Goal: Task Accomplishment & Management: Complete application form

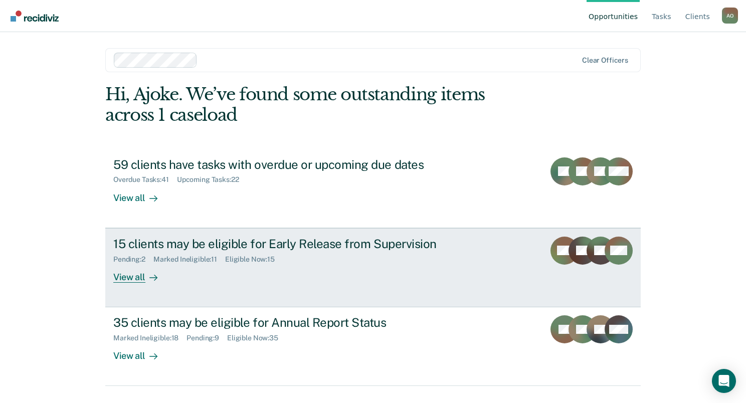
click at [123, 273] on div "View all" at bounding box center [141, 273] width 56 height 20
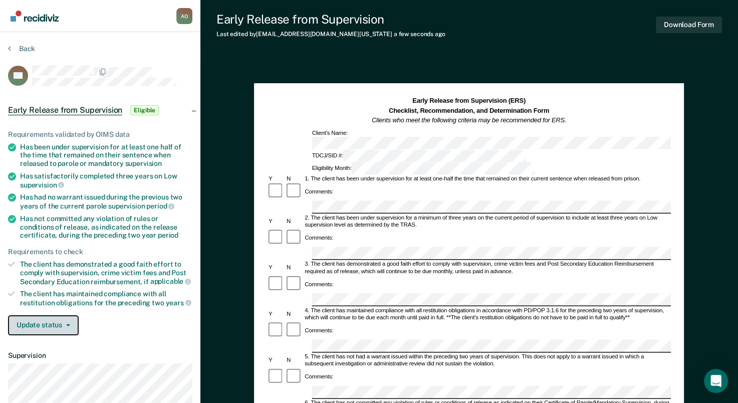
click at [63, 319] on button "Update status" at bounding box center [43, 325] width 71 height 20
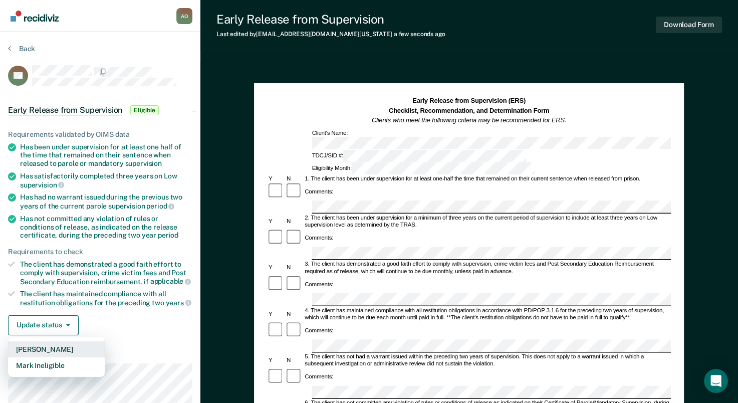
click at [68, 345] on button "[PERSON_NAME]" at bounding box center [56, 349] width 97 height 16
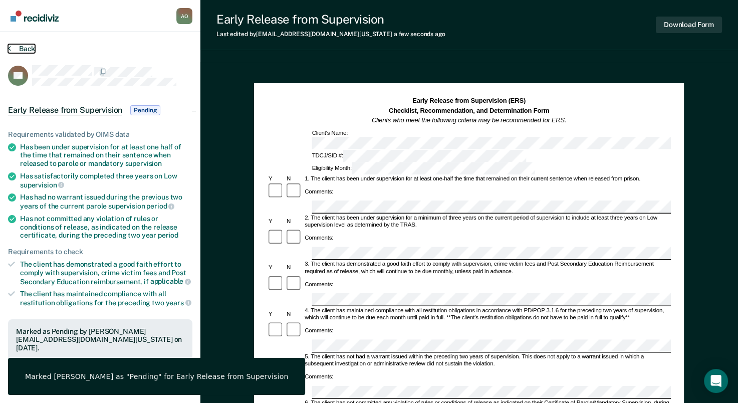
click at [12, 47] on button "Back" at bounding box center [21, 48] width 27 height 9
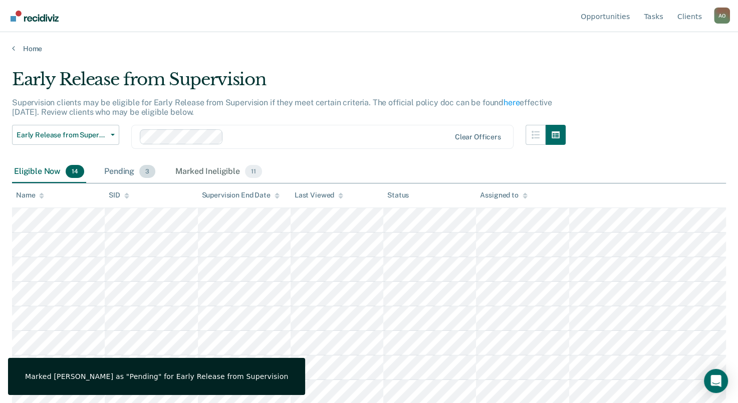
click at [124, 169] on div "Pending 3" at bounding box center [129, 172] width 55 height 22
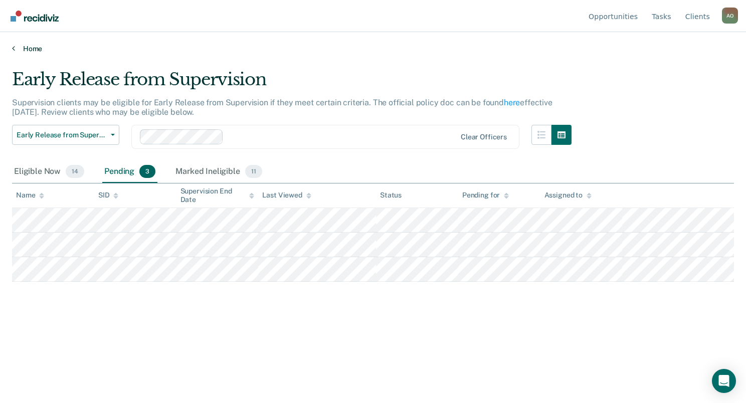
click at [36, 48] on link "Home" at bounding box center [373, 48] width 722 height 9
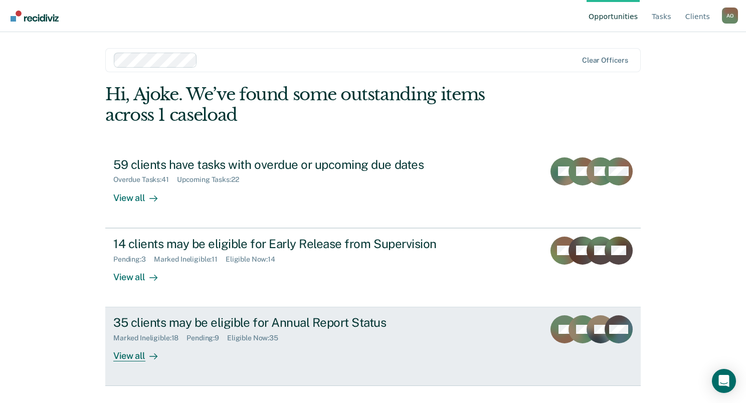
click at [130, 358] on div "View all" at bounding box center [141, 352] width 56 height 20
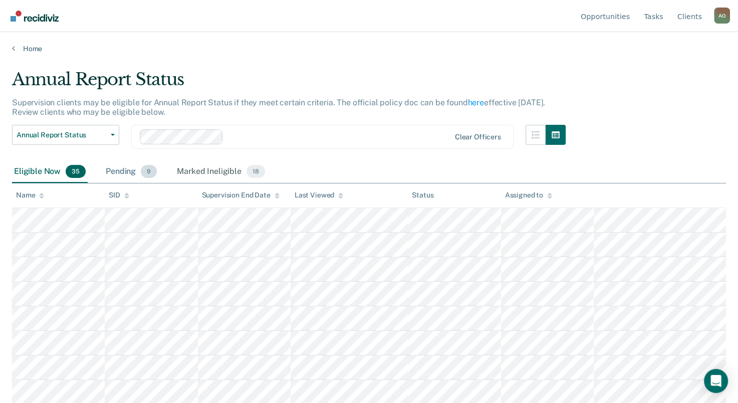
click at [129, 170] on div "Pending 9" at bounding box center [131, 172] width 55 height 22
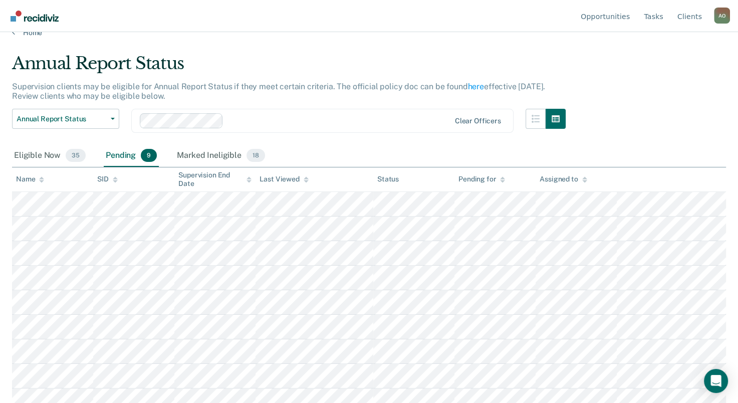
scroll to position [25, 0]
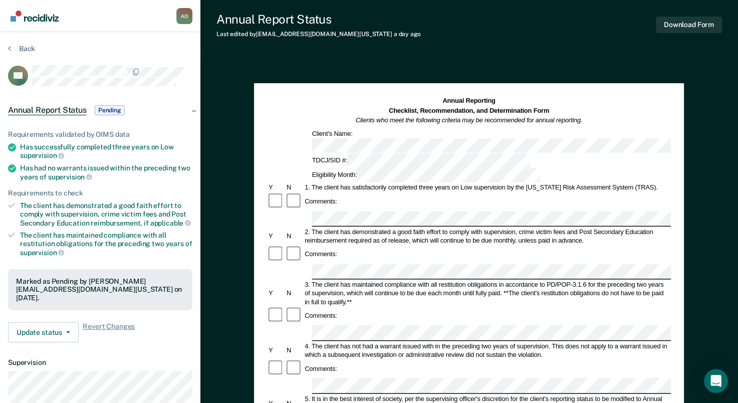
scroll to position [150, 0]
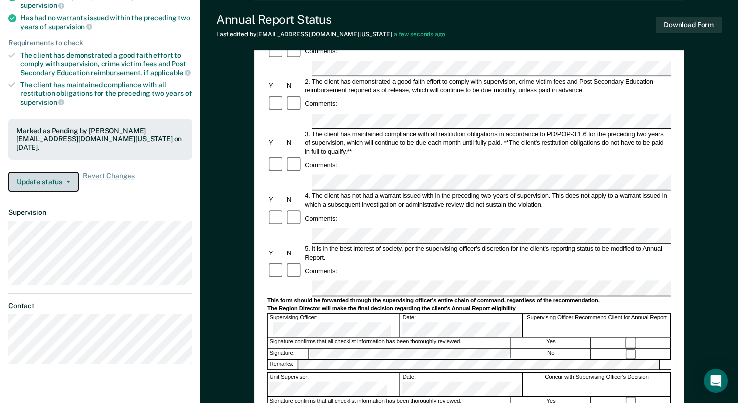
click at [50, 176] on button "Update status" at bounding box center [43, 182] width 71 height 20
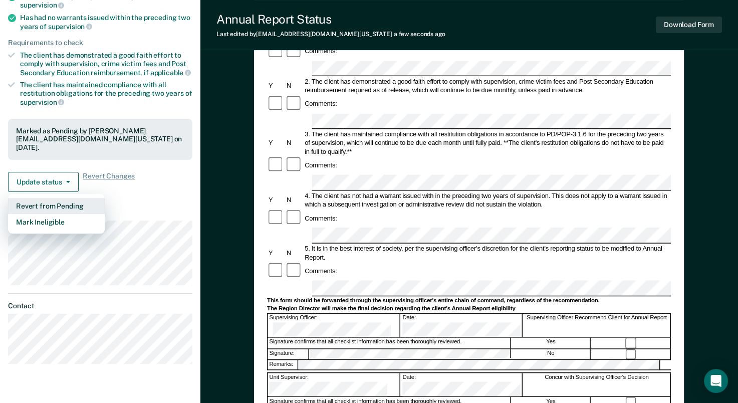
click at [86, 200] on button "Revert from Pending" at bounding box center [56, 206] width 97 height 16
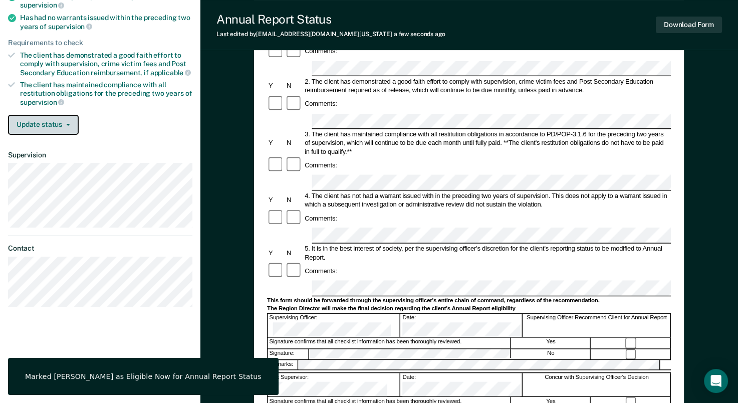
click at [69, 124] on button "Update status" at bounding box center [43, 125] width 71 height 20
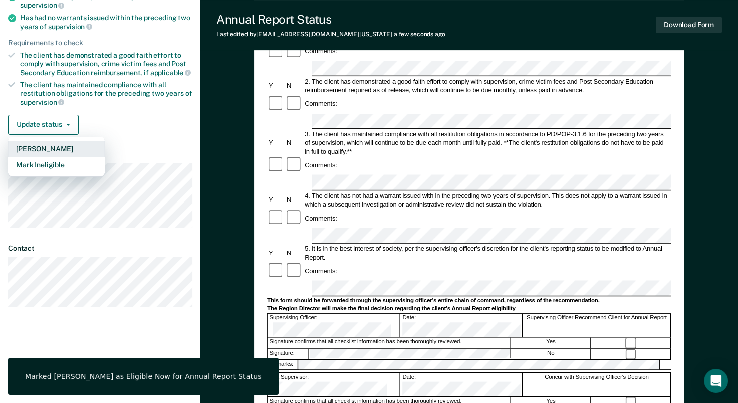
click at [51, 146] on button "[PERSON_NAME]" at bounding box center [56, 149] width 97 height 16
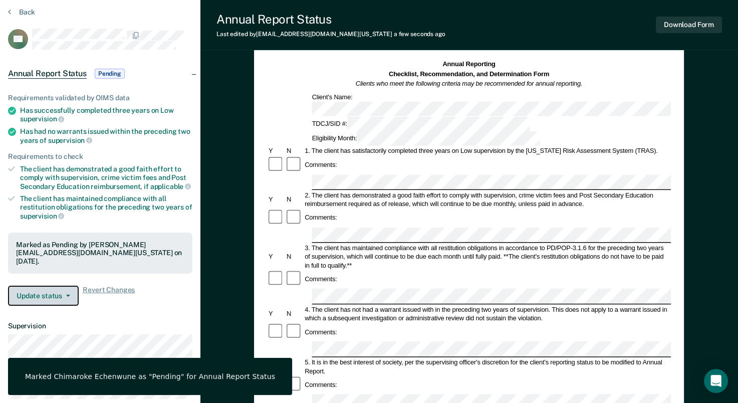
scroll to position [0, 0]
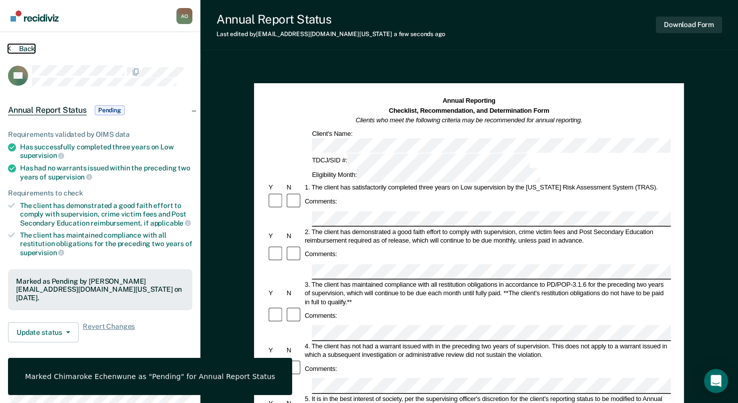
click at [21, 46] on button "Back" at bounding box center [21, 48] width 27 height 9
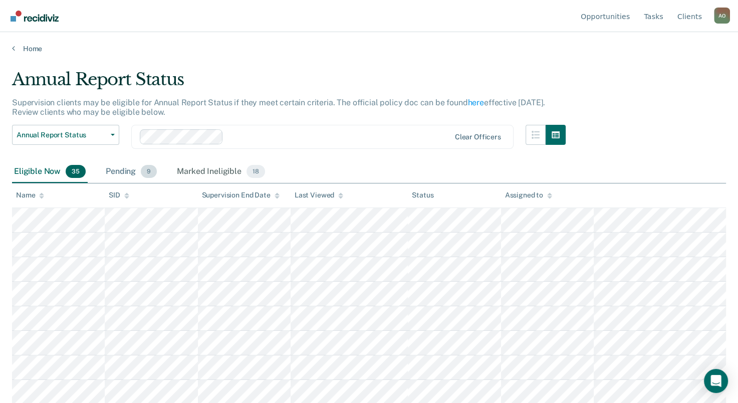
click at [114, 171] on div "Pending 9" at bounding box center [131, 172] width 55 height 22
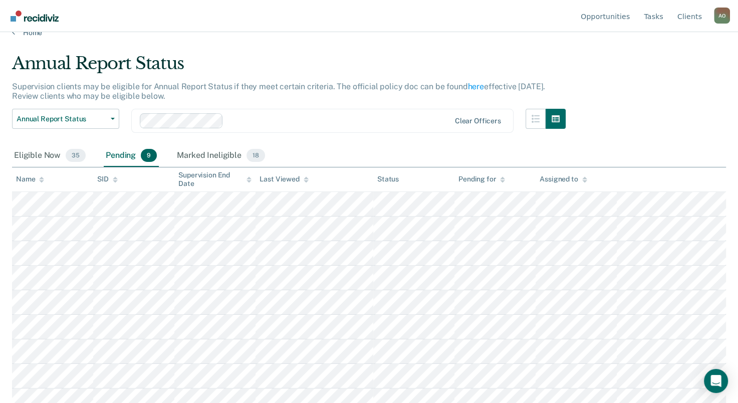
scroll to position [25, 0]
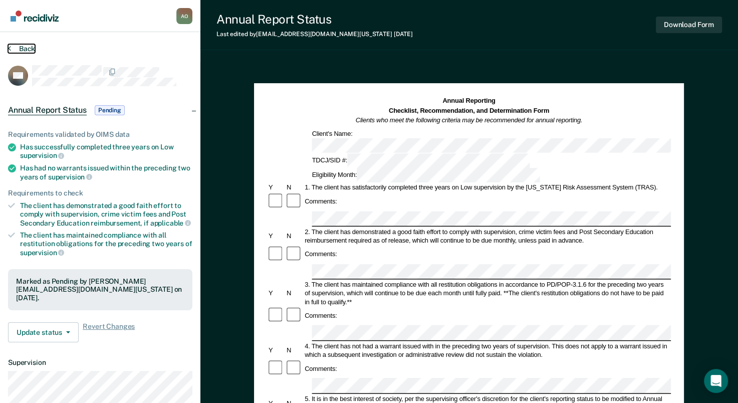
click at [20, 48] on button "Back" at bounding box center [21, 48] width 27 height 9
